Goal: Check status

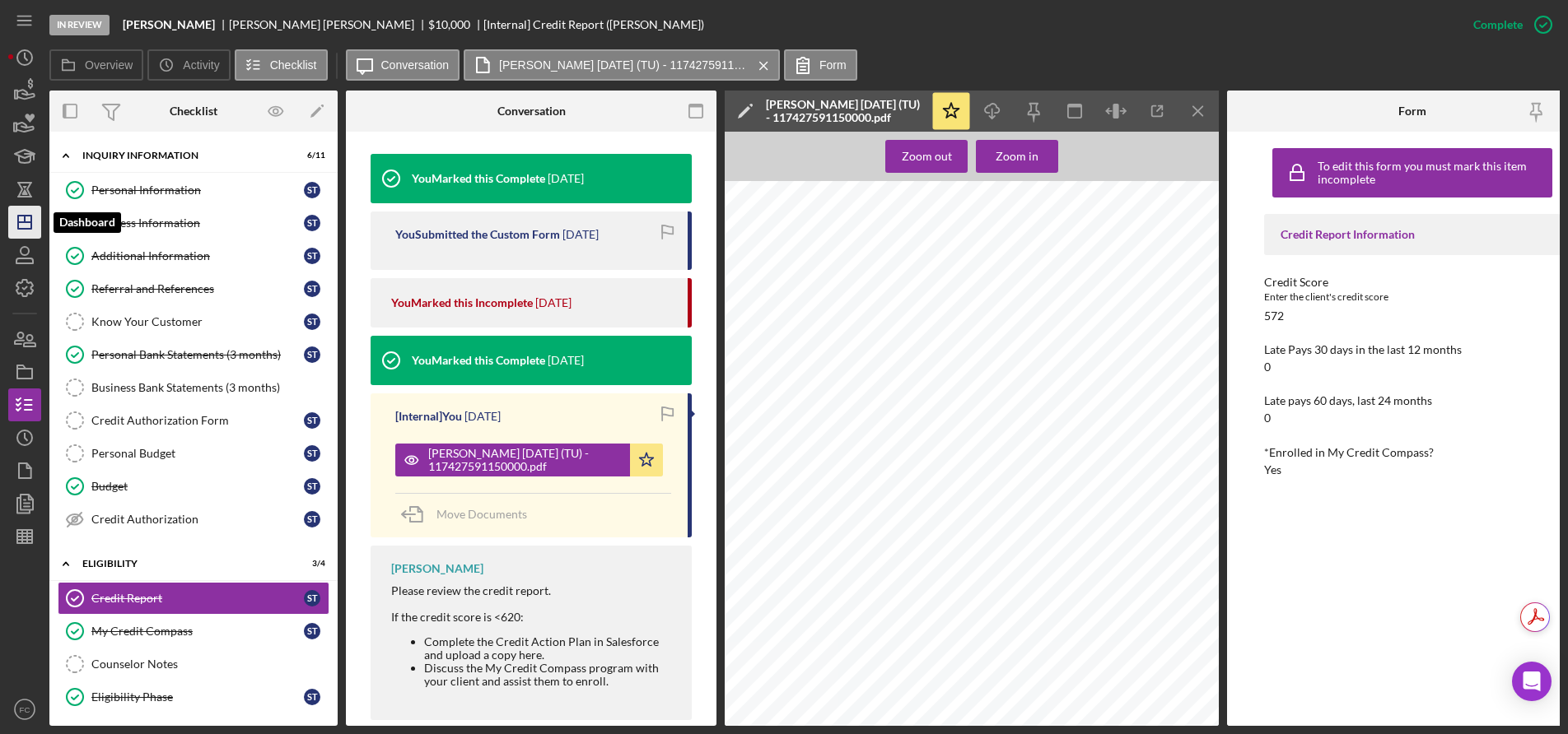
click at [29, 228] on icon "Icon/Dashboard" at bounding box center [24, 222] width 41 height 41
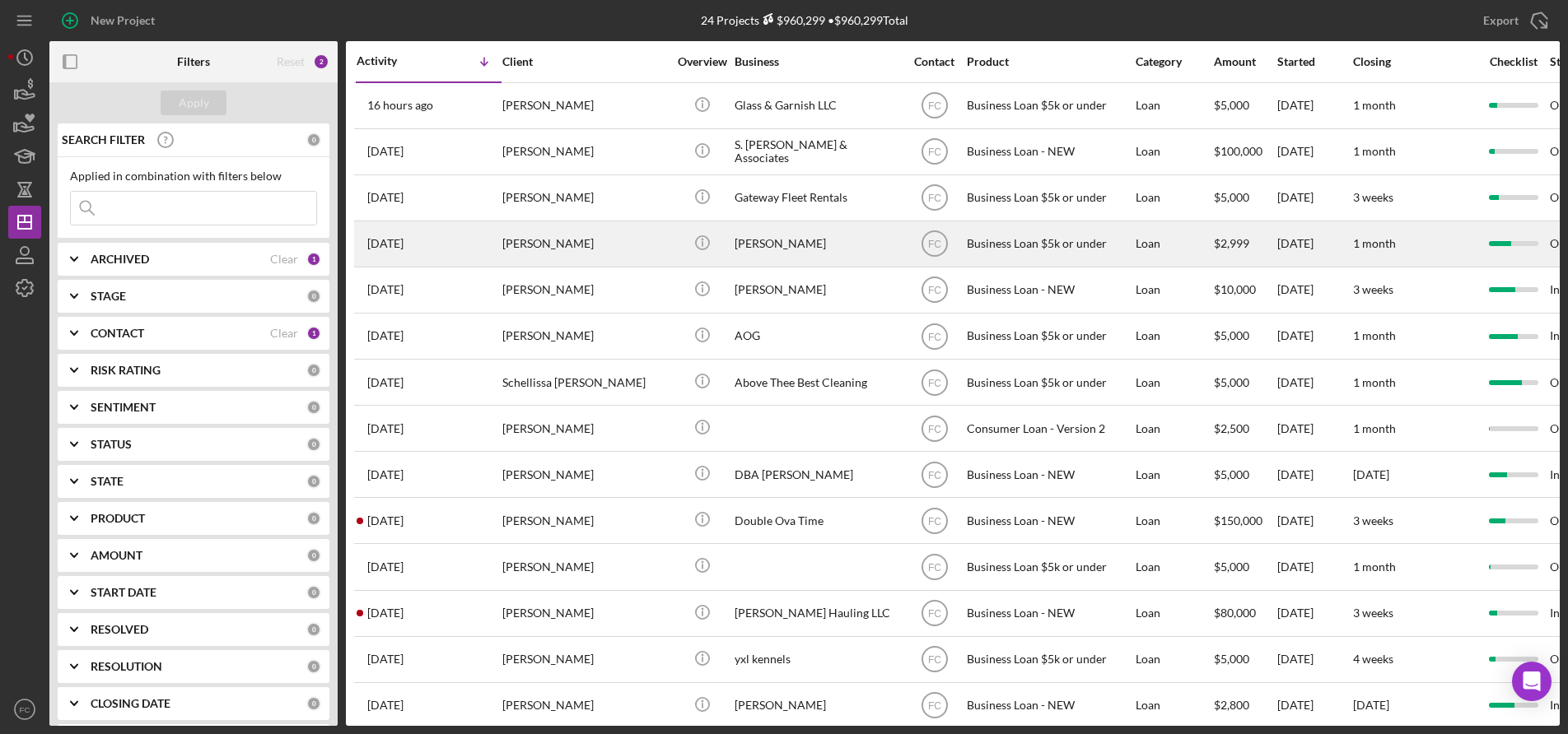
click at [575, 245] on div "[PERSON_NAME]" at bounding box center [584, 244] width 165 height 44
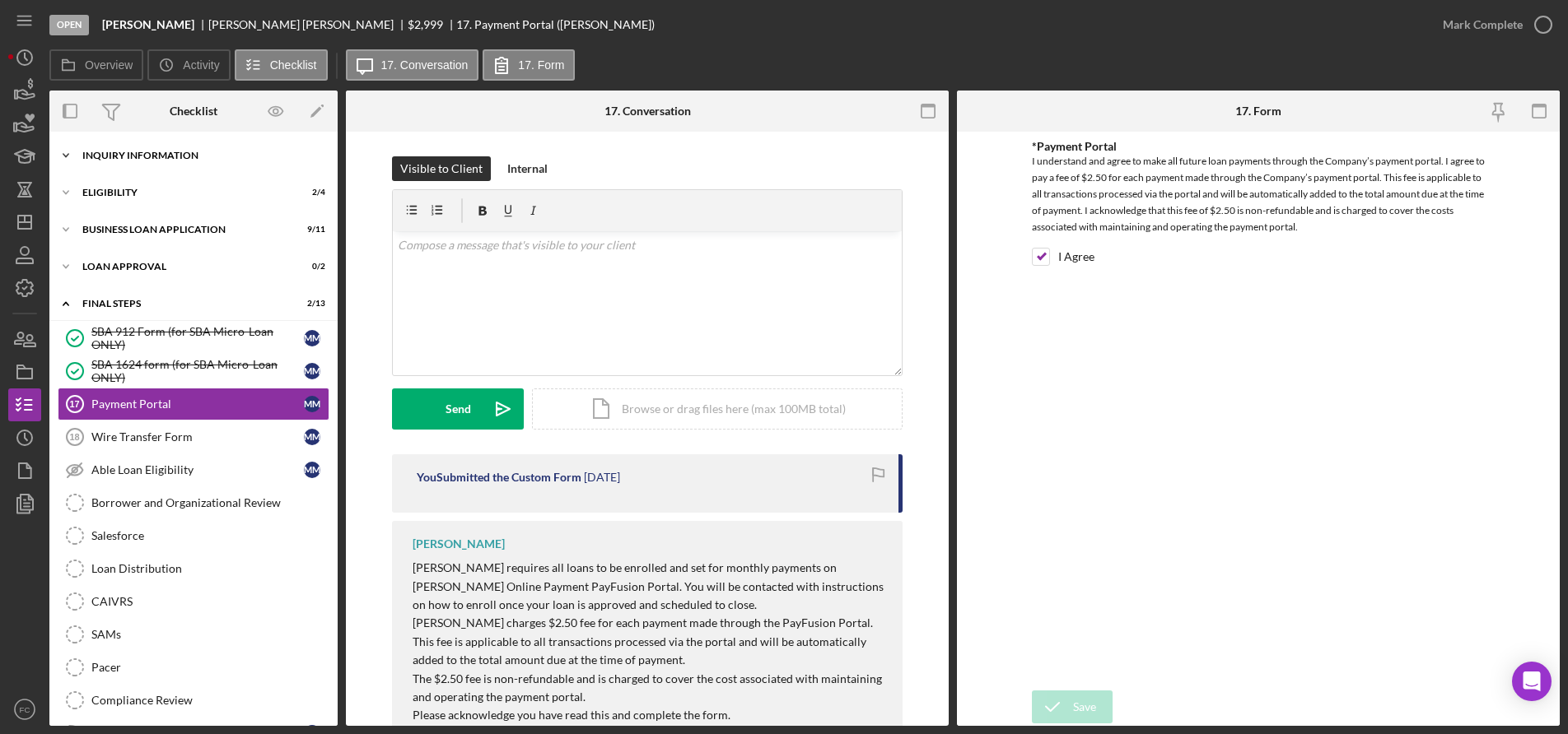
click at [127, 155] on div "INQUIRY INFORMATION" at bounding box center [199, 155] width 234 height 10
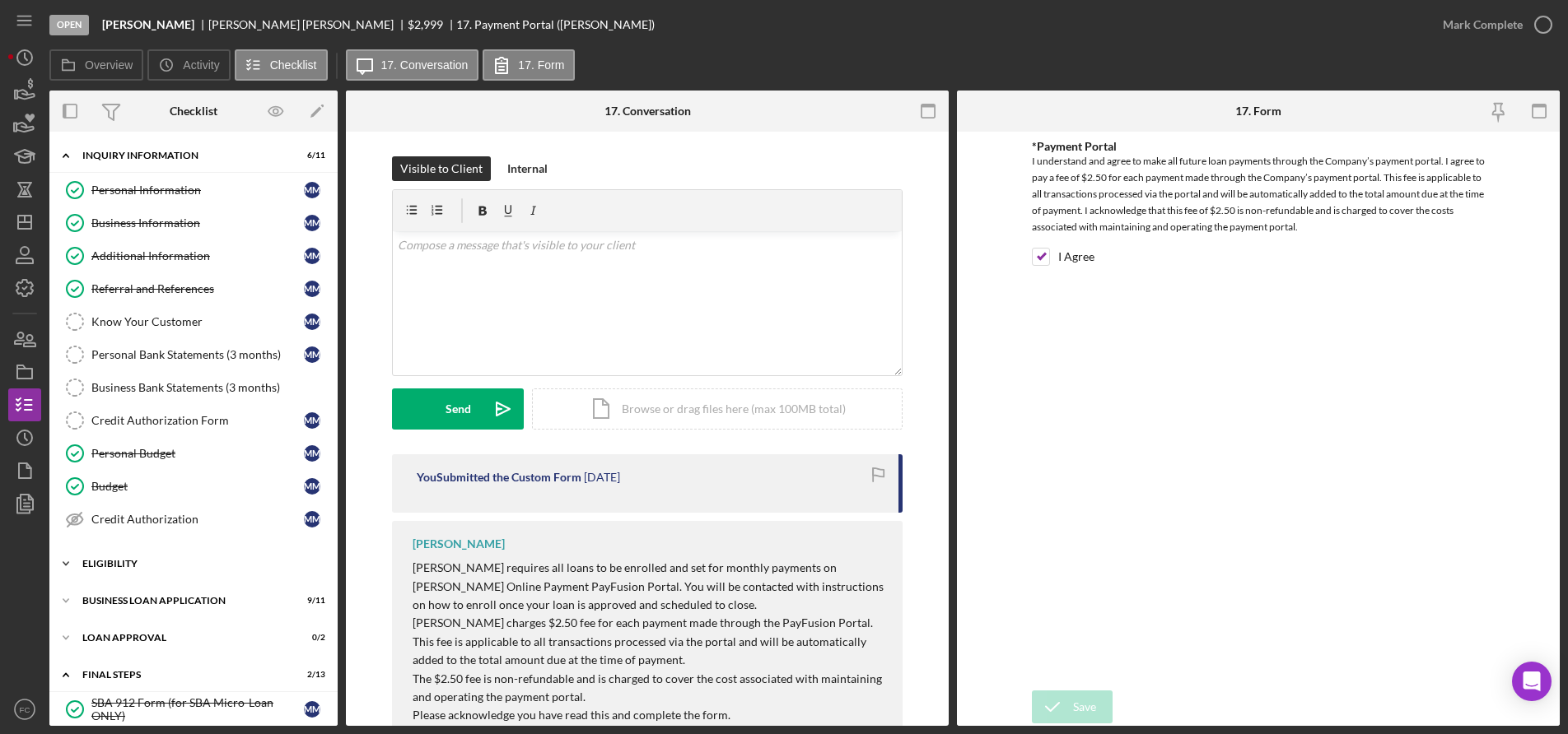
click at [120, 569] on div "Icon/Expander Eligibility 2 / 4" at bounding box center [193, 564] width 289 height 33
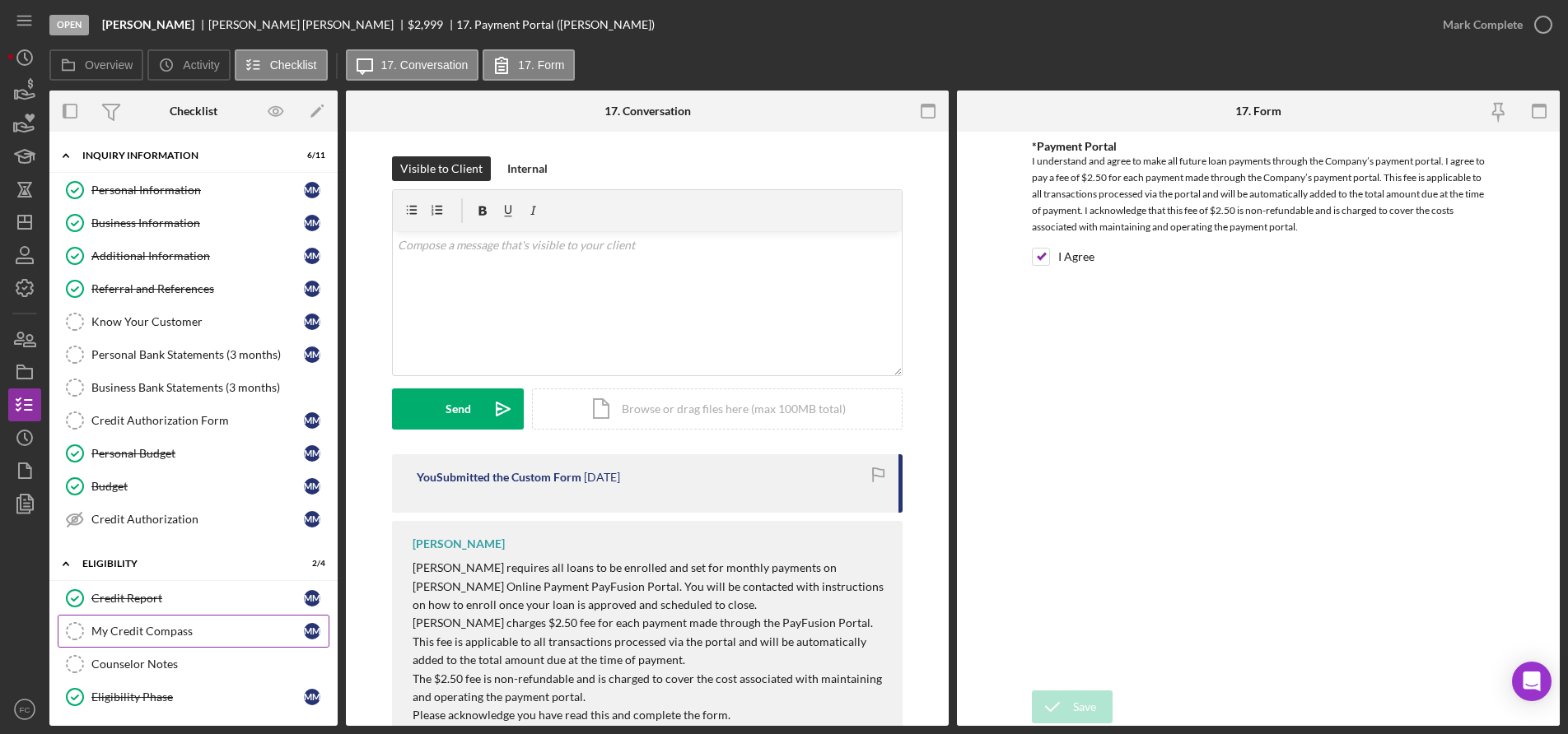
scroll to position [82, 0]
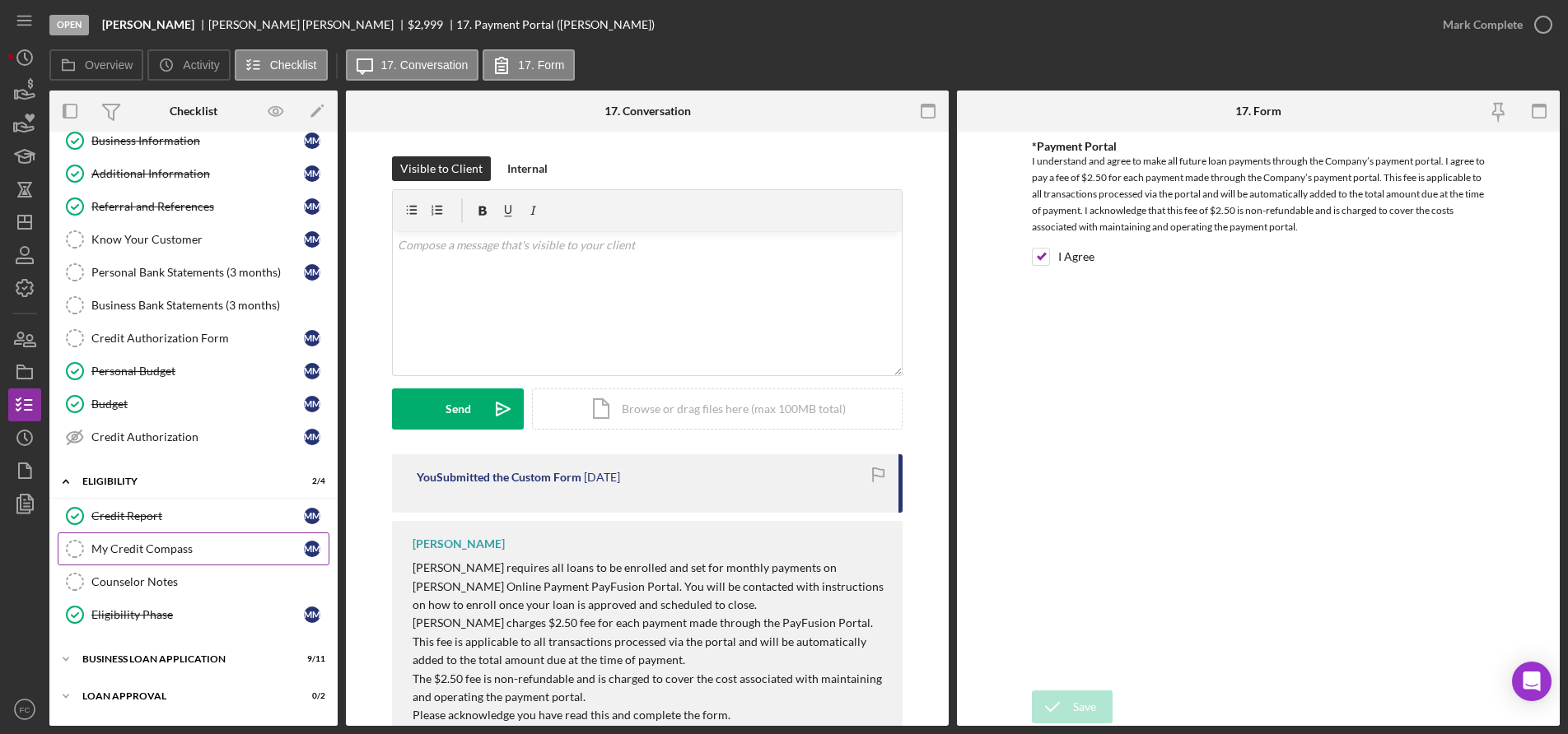
click at [135, 555] on div "My Credit Compass" at bounding box center [197, 549] width 212 height 13
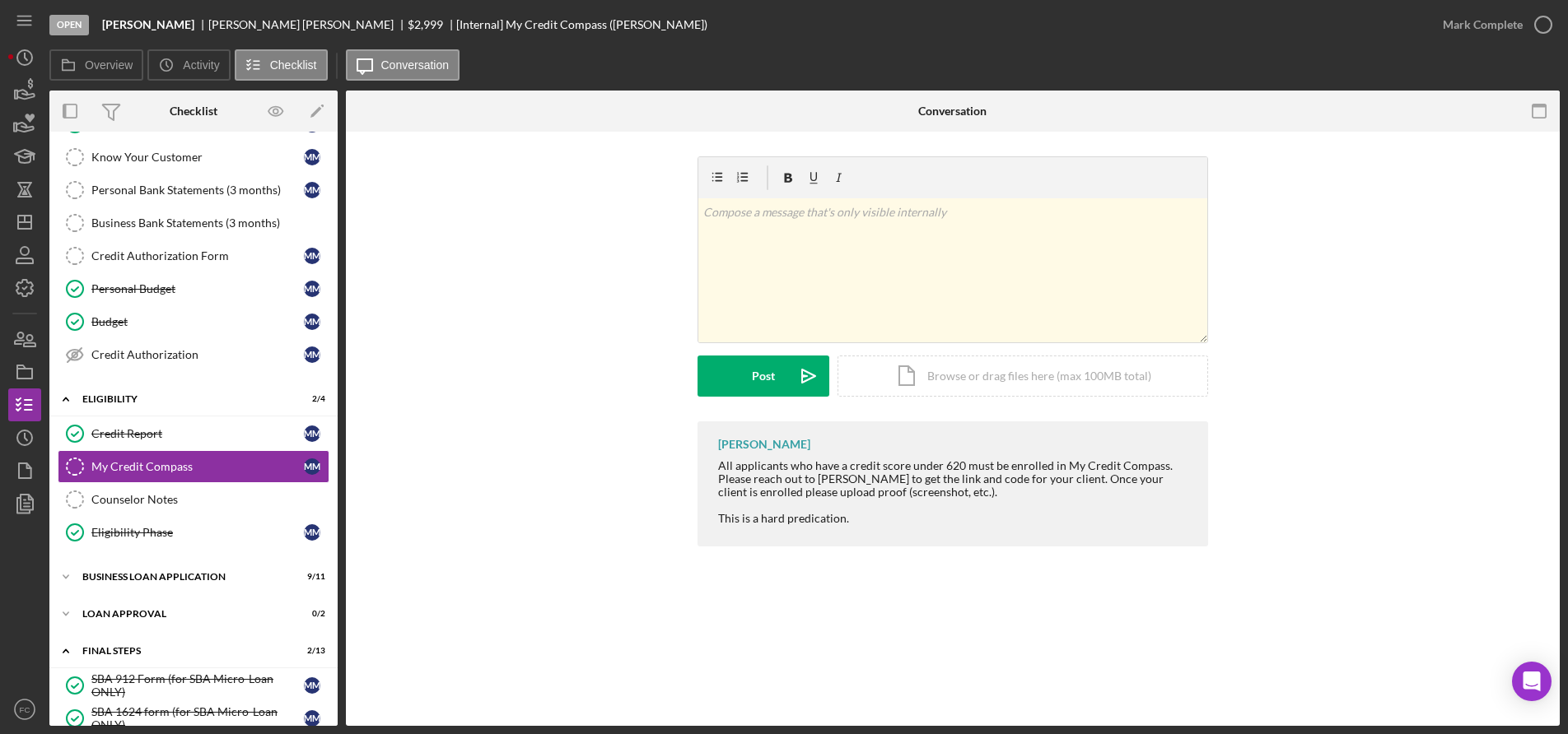
scroll to position [247, 0]
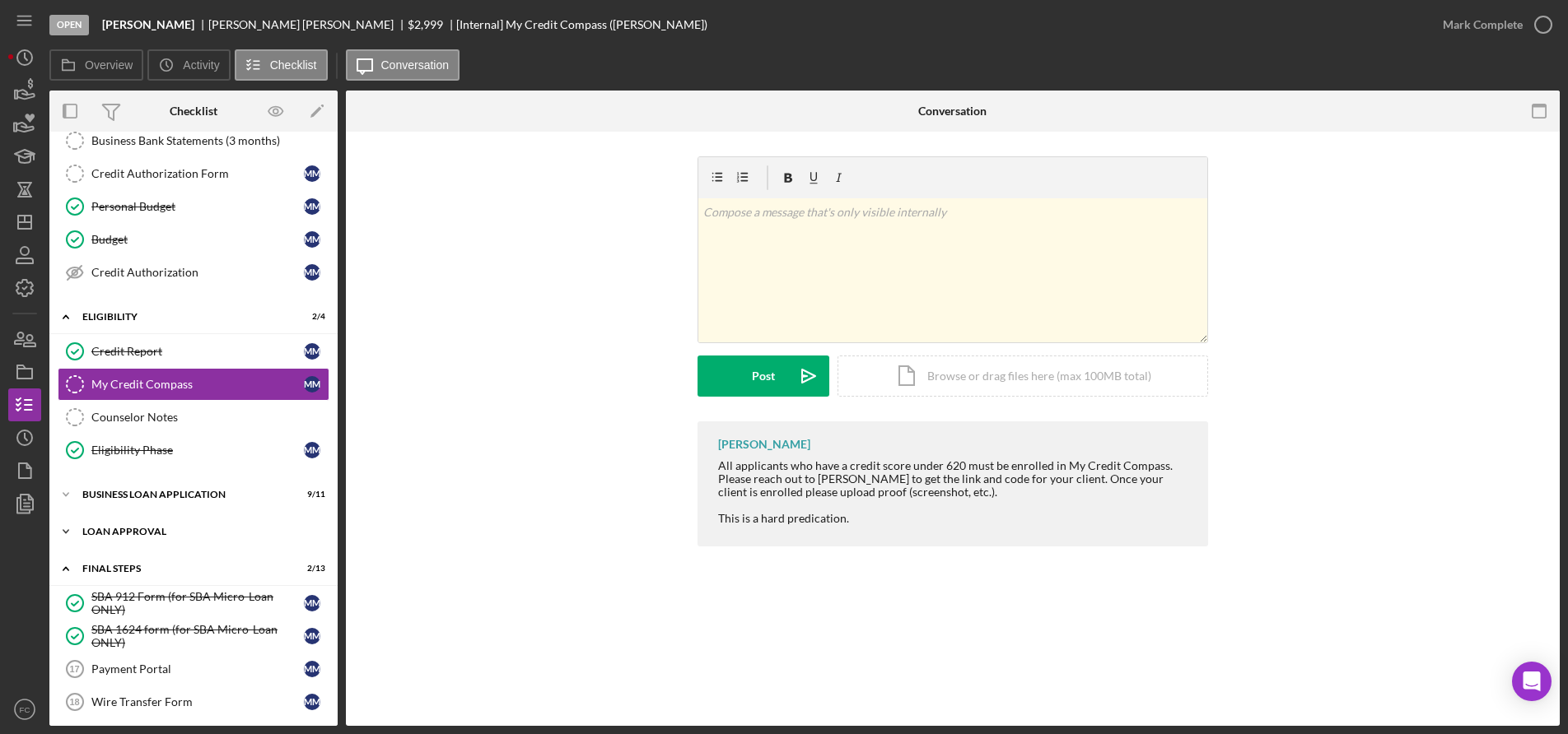
click at [136, 535] on div "Loan Approval" at bounding box center [199, 531] width 234 height 10
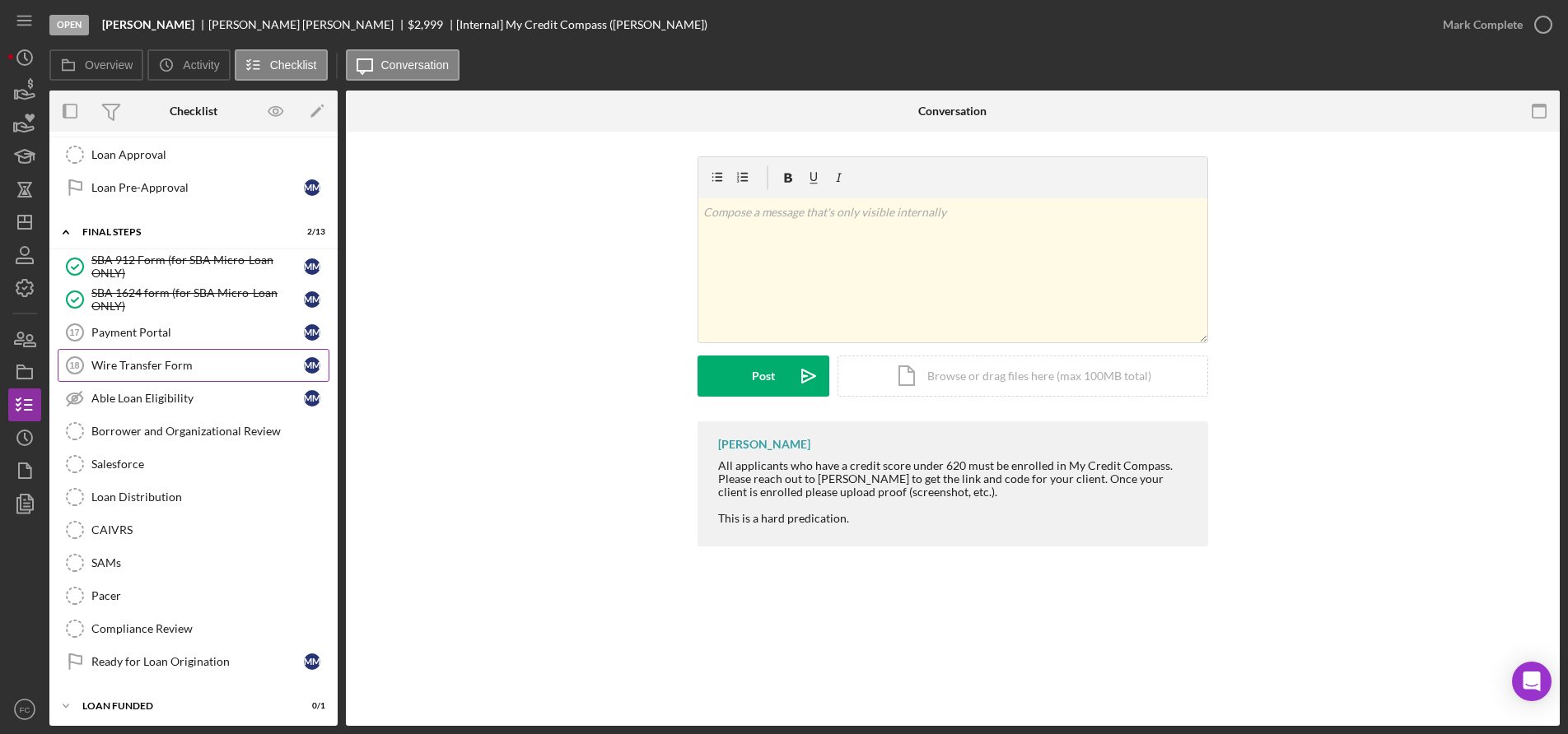
scroll to position [665, 0]
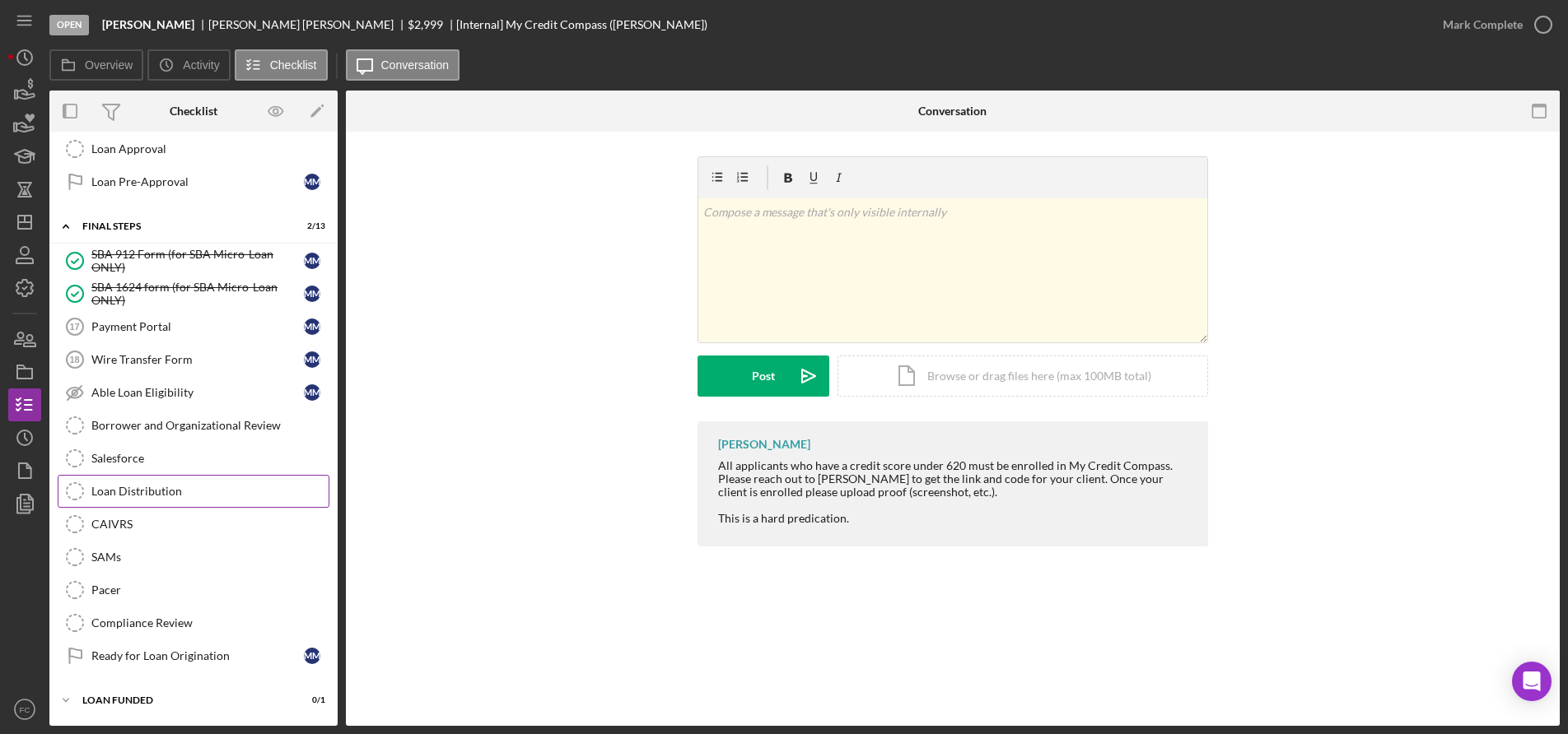
click at [143, 498] on div "Loan Distribution" at bounding box center [210, 491] width 237 height 13
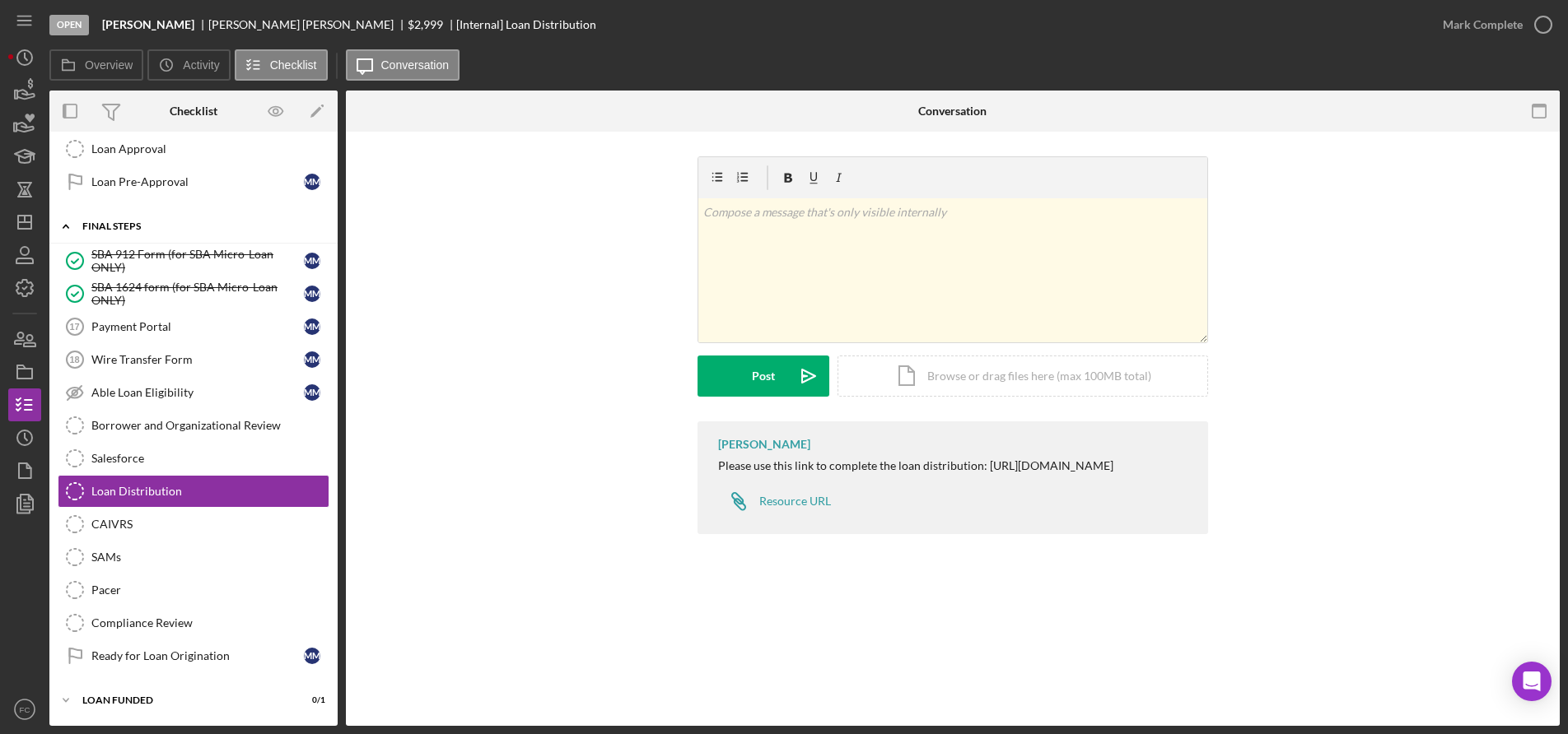
scroll to position [417, 0]
